Goal: Check status: Check status

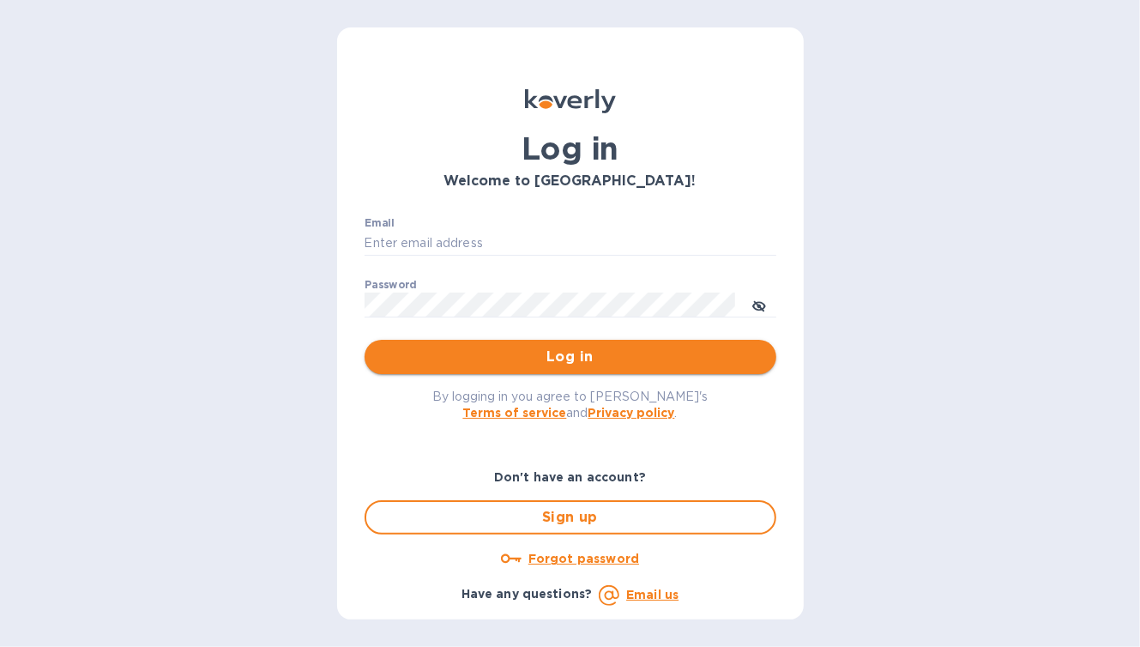
type input "[EMAIL_ADDRESS][DOMAIN_NAME]"
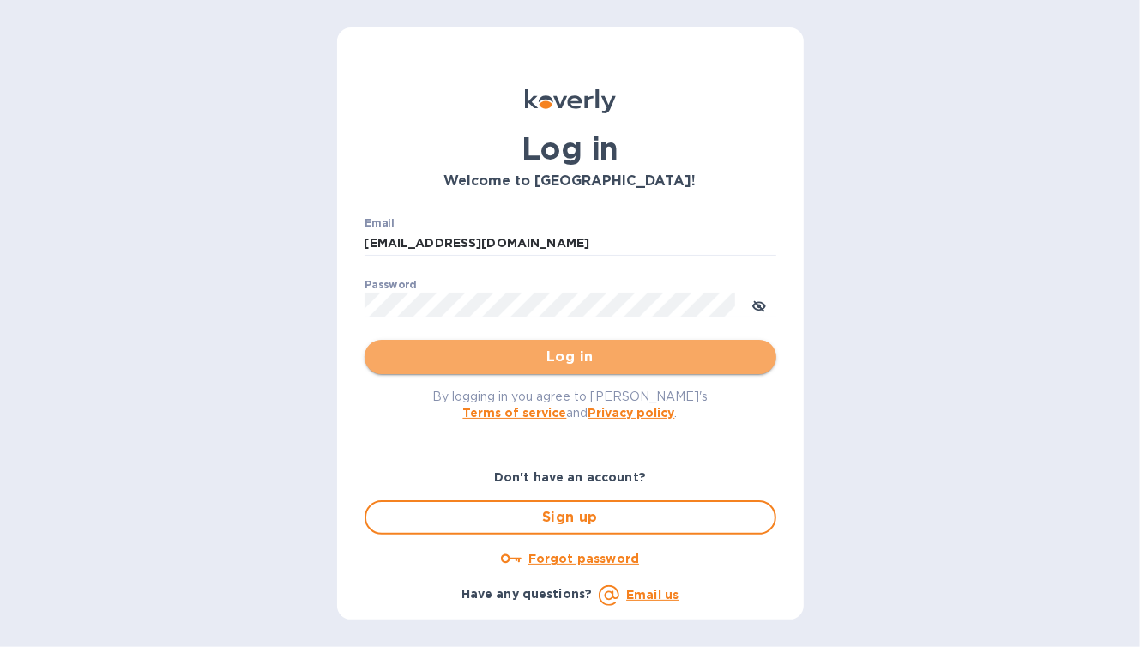
click at [626, 348] on span "Log in" at bounding box center [570, 356] width 384 height 21
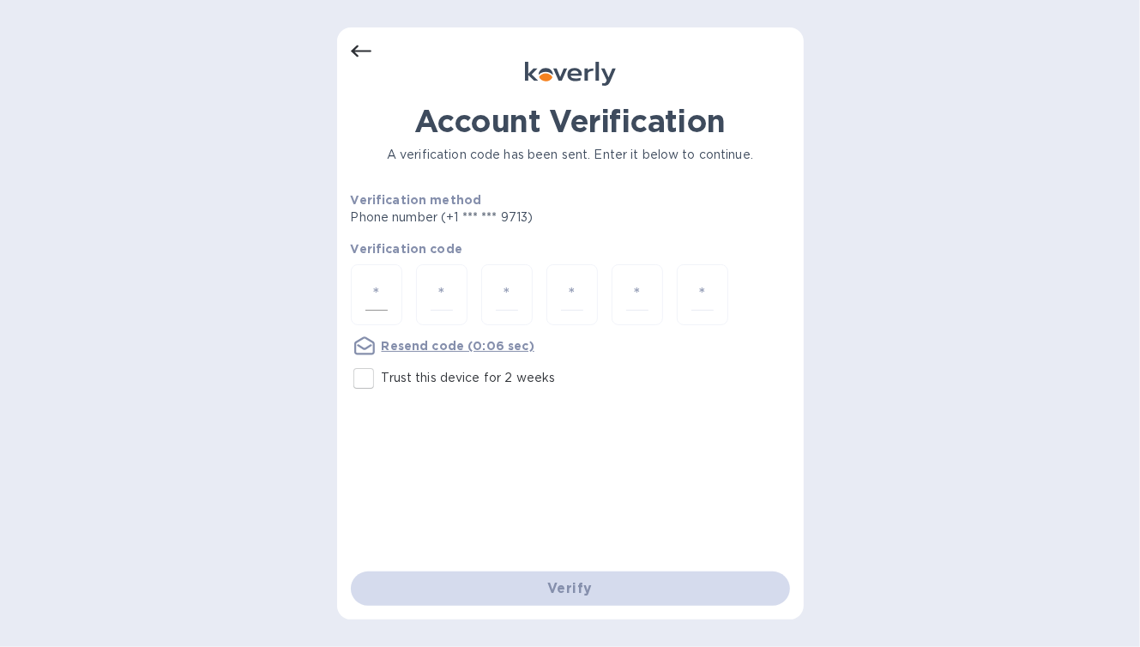
click at [379, 281] on input "number" at bounding box center [376, 295] width 22 height 32
type input "3"
type input "7"
type input "1"
type input "7"
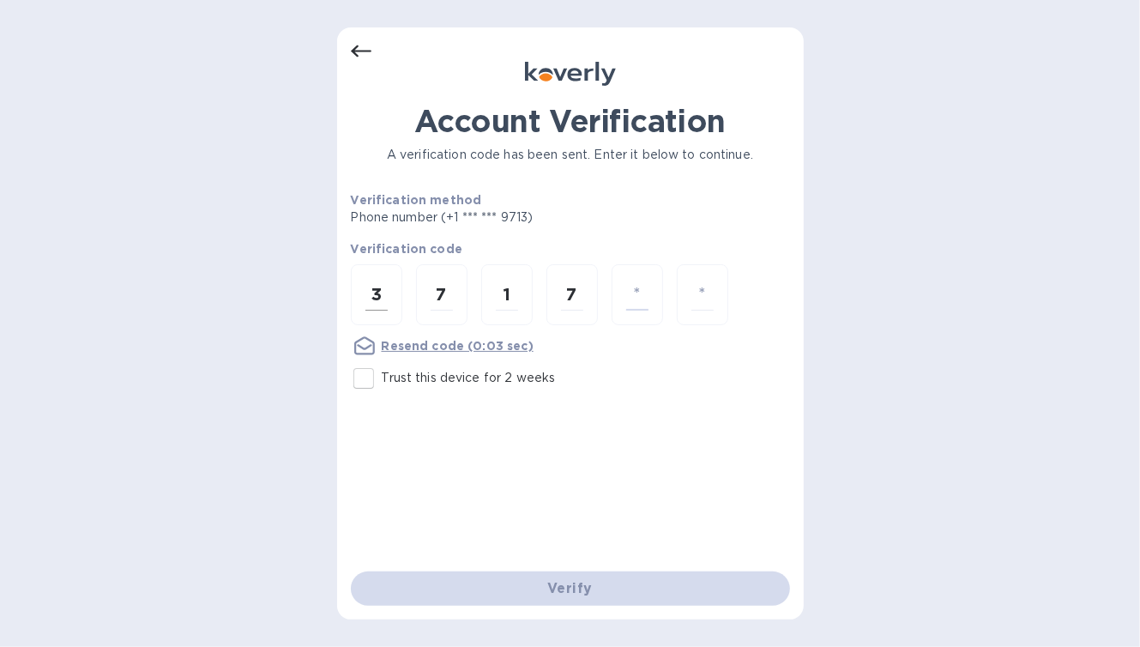
type input "5"
type input "7"
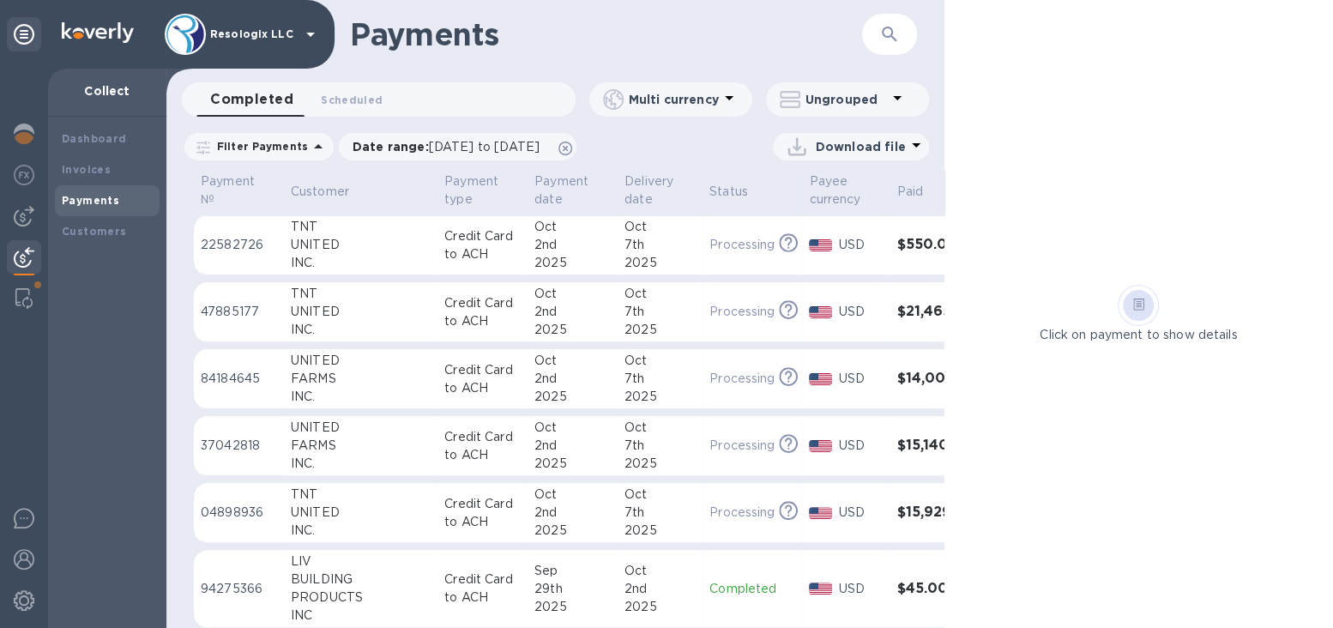
click at [709, 384] on p "Processing" at bounding box center [741, 379] width 65 height 18
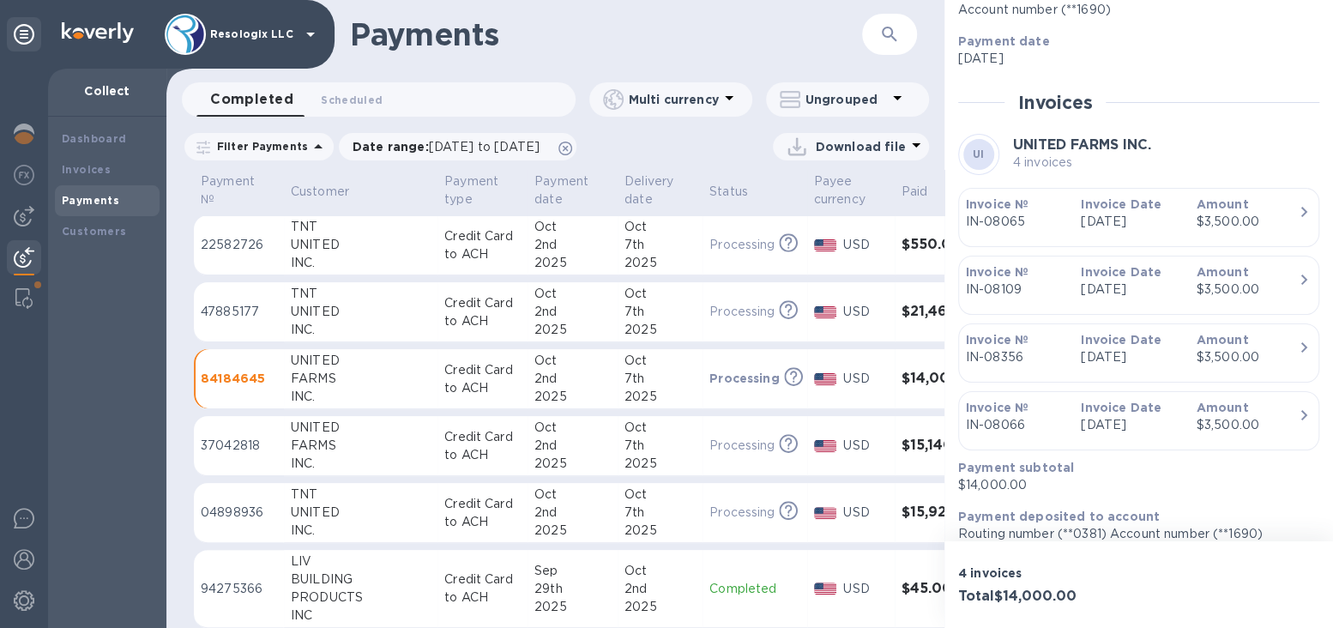
scroll to position [270, 0]
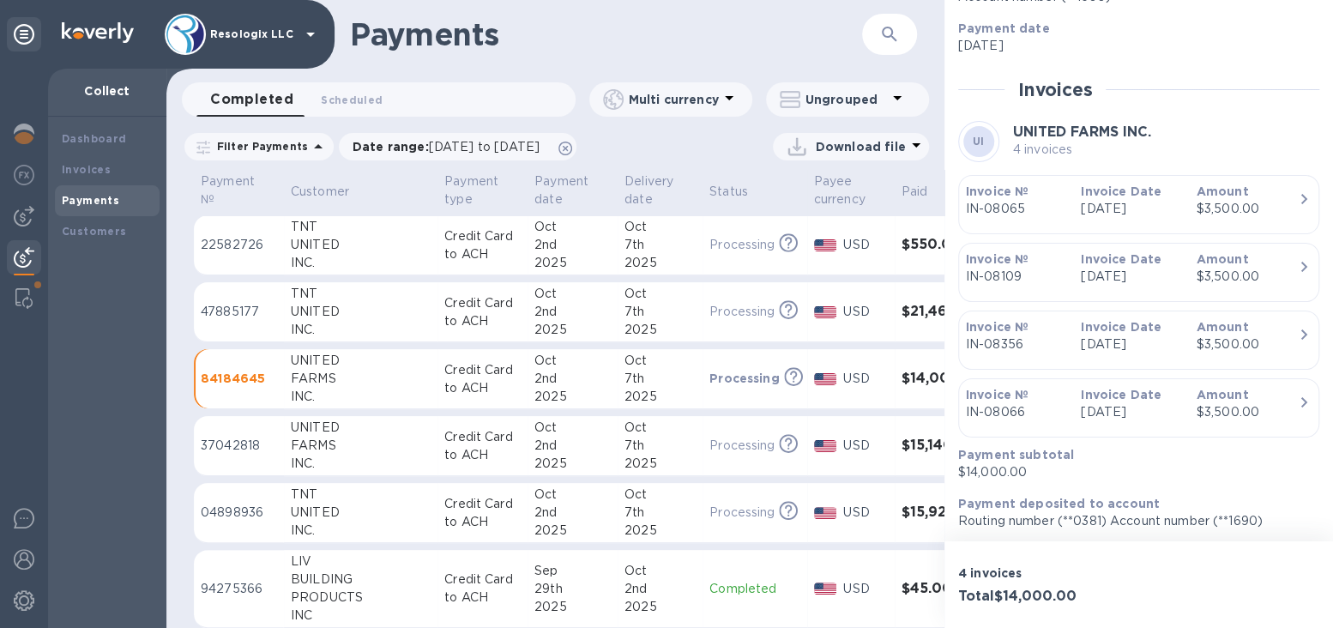
click at [901, 446] on h3 "$15,140.23" at bounding box center [942, 445] width 82 height 16
